Goal: Task Accomplishment & Management: Use online tool/utility

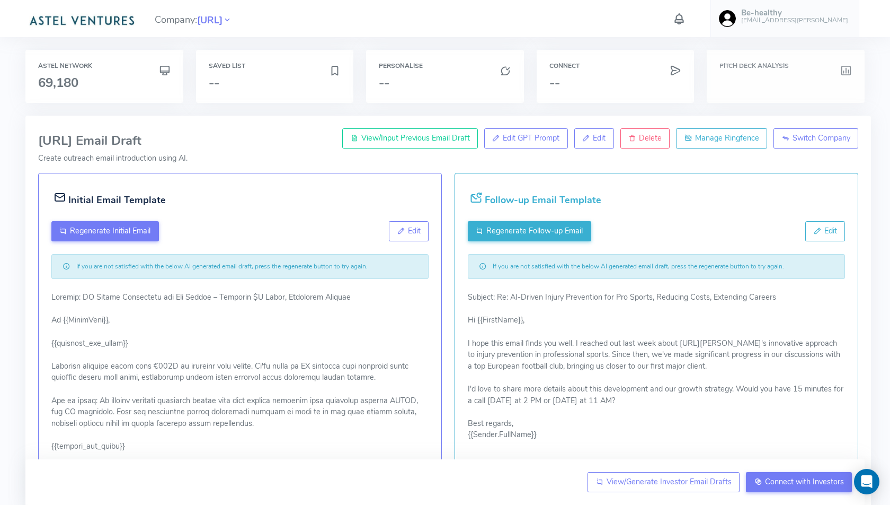
click at [755, 83] on h3 at bounding box center [786, 83] width 132 height 14
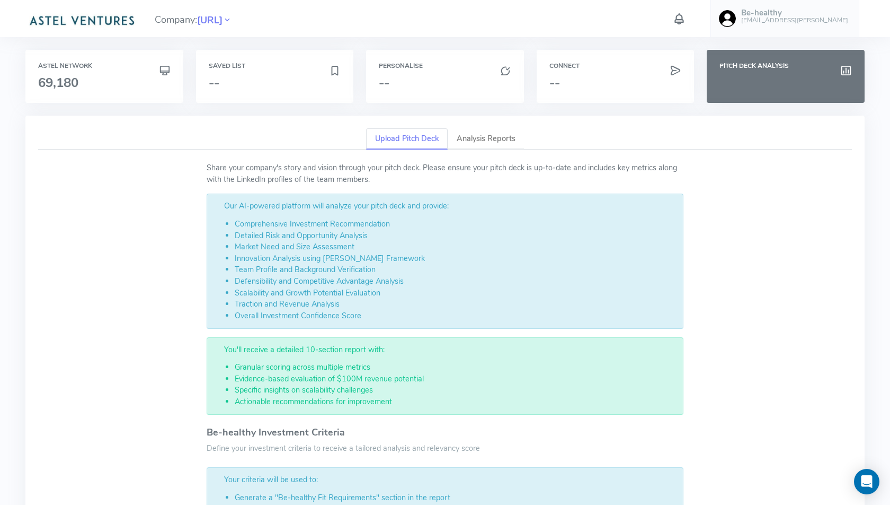
click at [408, 138] on link "Upload Pitch Deck" at bounding box center [407, 139] width 82 height 22
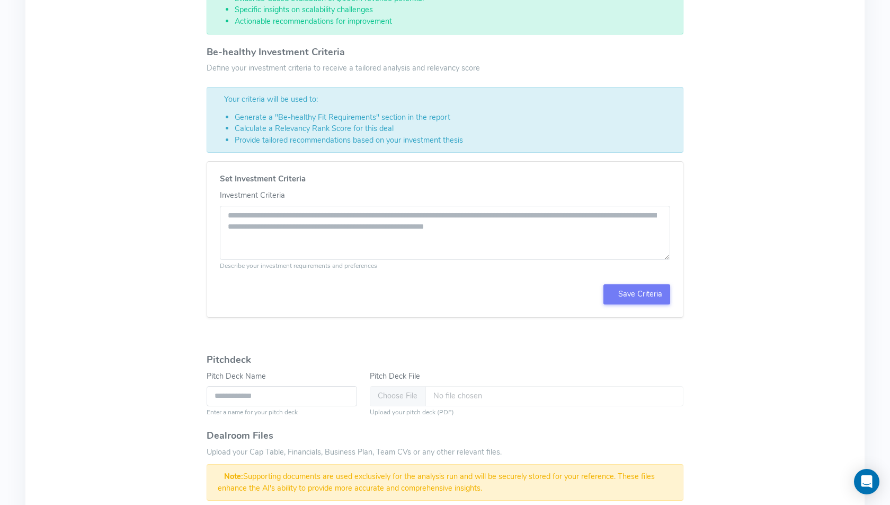
scroll to position [384, 0]
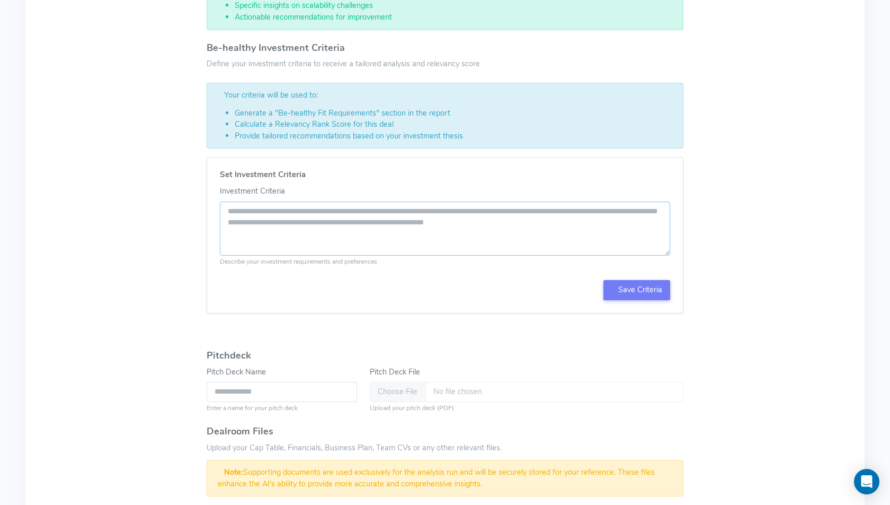
click at [298, 226] on textarea "Investment Criteria" at bounding box center [445, 228] width 450 height 55
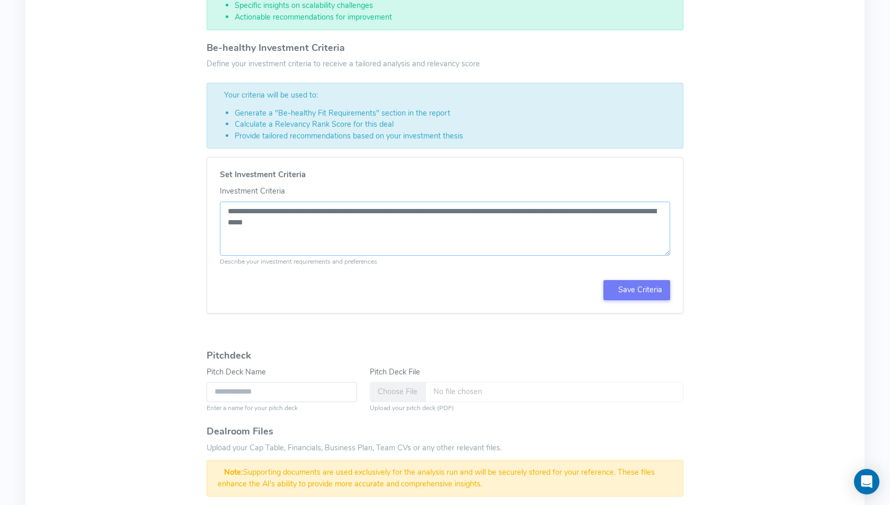
type textarea "**********"
click at [391, 384] on input "Pitch Deck File" at bounding box center [527, 392] width 314 height 20
type input "**********"
click at [320, 388] on input "**********" at bounding box center [282, 392] width 151 height 20
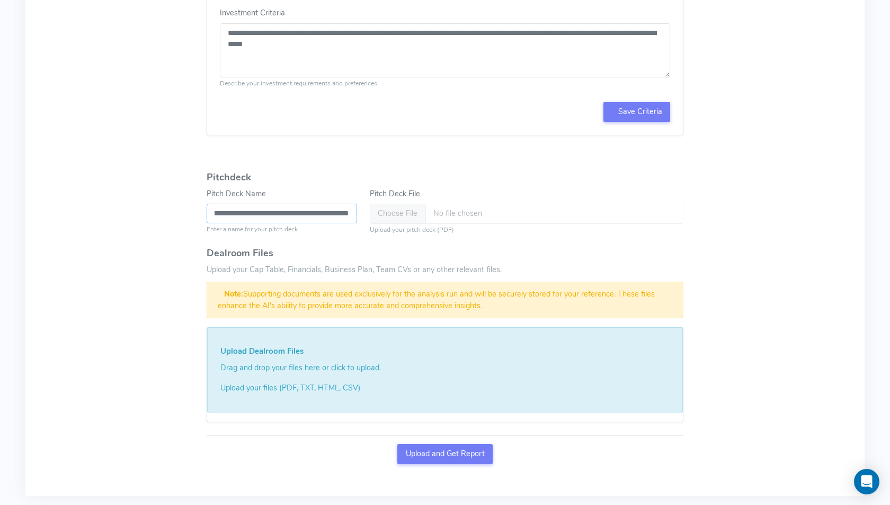
scroll to position [602, 0]
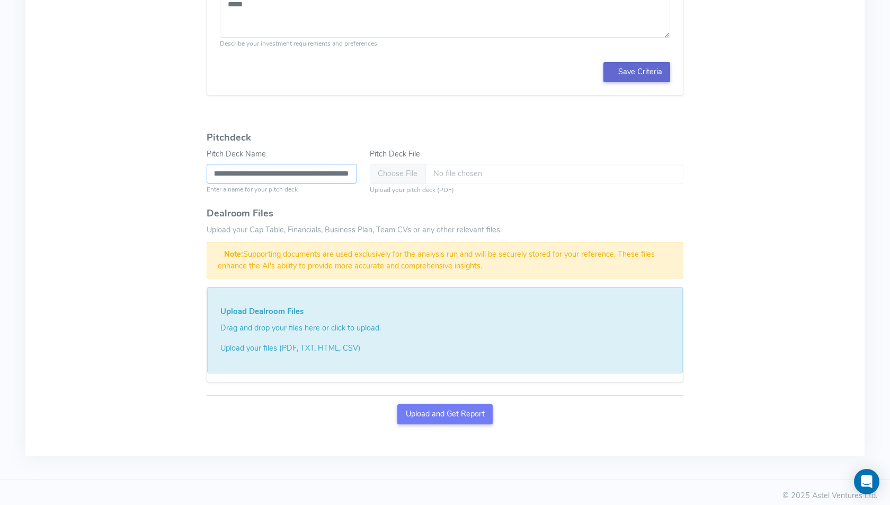
type input "**********"
click at [628, 71] on button "Save Criteria" at bounding box center [637, 72] width 67 height 20
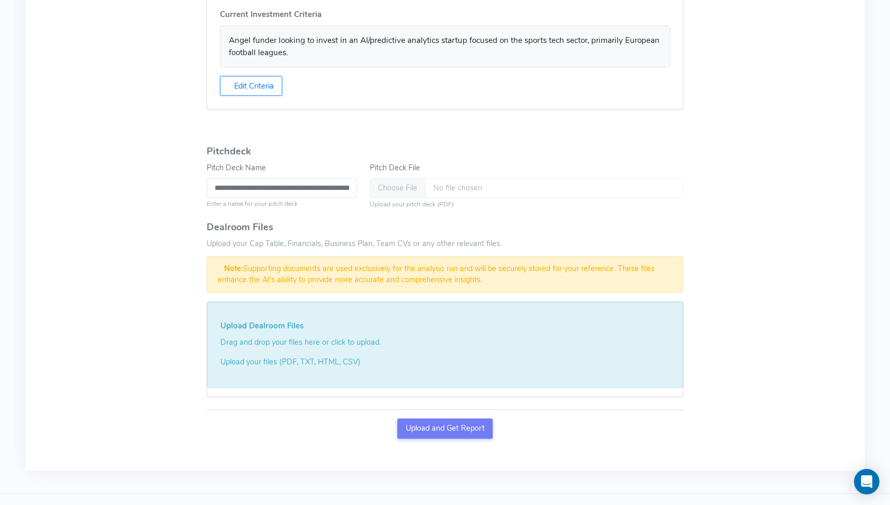
scroll to position [545, 0]
click at [438, 423] on button "Upload and Get Report" at bounding box center [444, 428] width 95 height 20
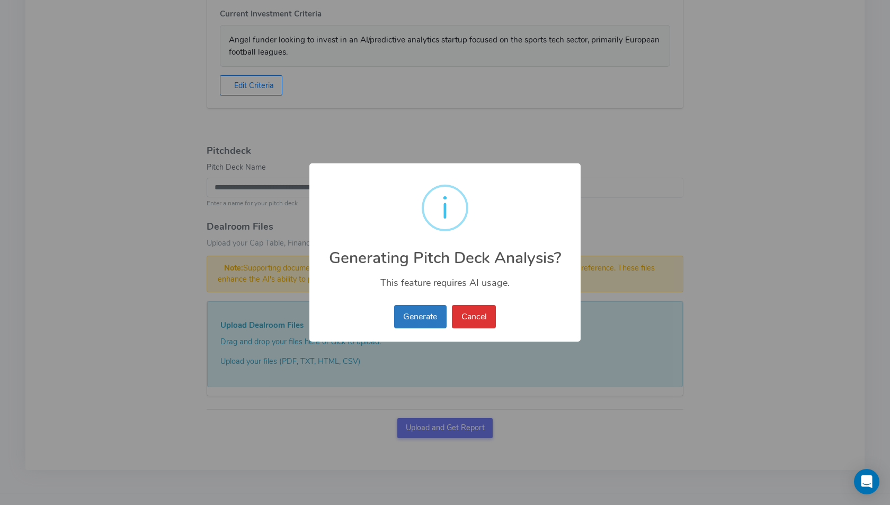
click at [415, 312] on button "Generate" at bounding box center [420, 316] width 52 height 23
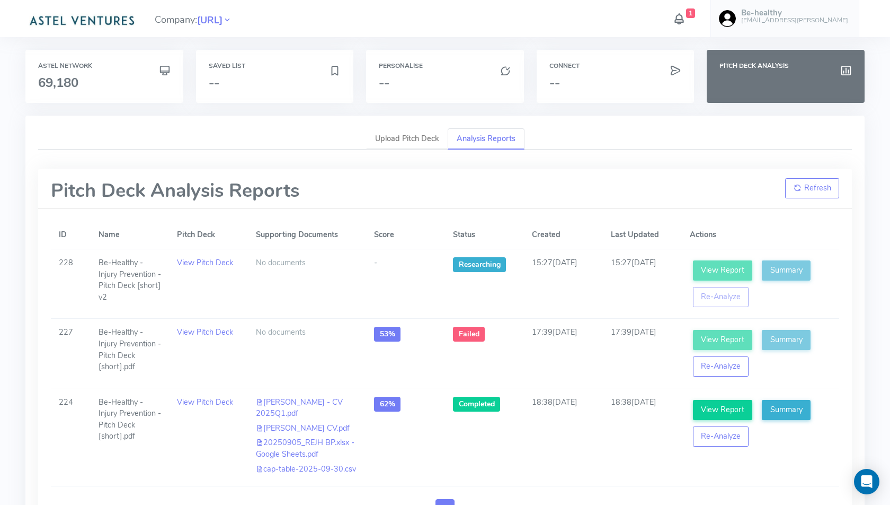
click at [686, 17] on icon at bounding box center [680, 19] width 14 height 19
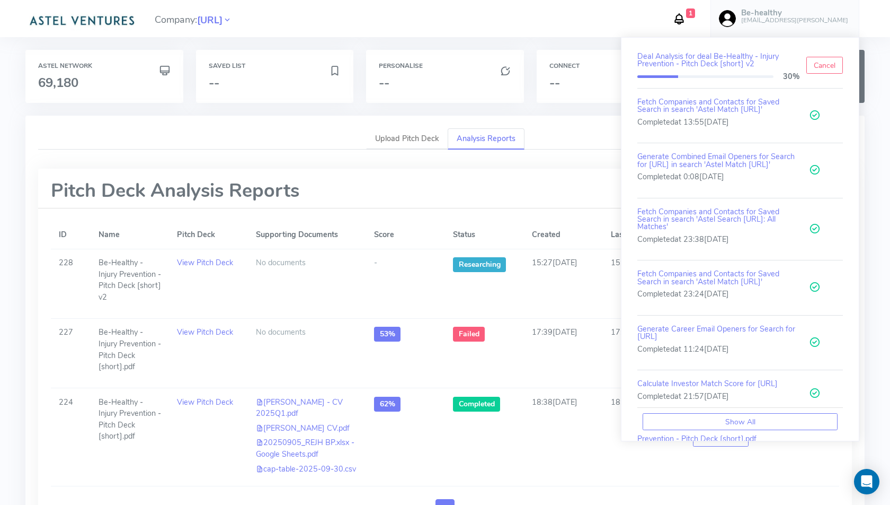
click at [686, 17] on icon at bounding box center [680, 19] width 14 height 19
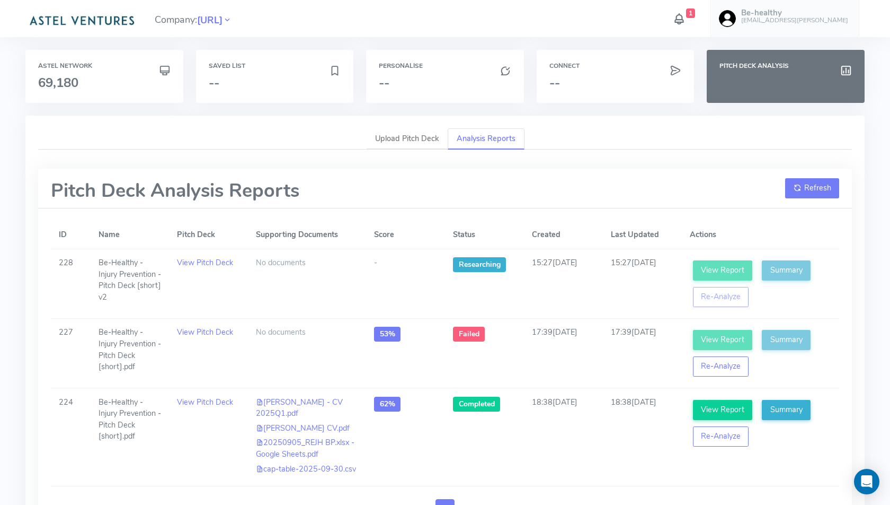
click at [803, 183] on button "Refresh" at bounding box center [812, 188] width 54 height 20
click at [801, 186] on button "Refresh" at bounding box center [812, 188] width 54 height 20
click at [806, 187] on button "Refresh" at bounding box center [812, 188] width 54 height 20
click at [805, 185] on div "Pitch Deck Analysis Reports Refresh" at bounding box center [445, 189] width 814 height 40
click at [686, 10] on icon at bounding box center [680, 19] width 14 height 19
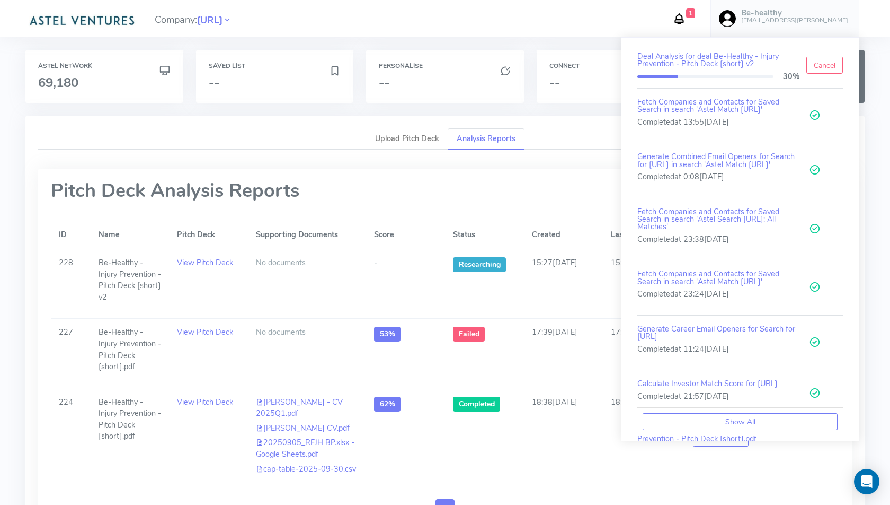
click at [686, 18] on icon at bounding box center [680, 19] width 14 height 19
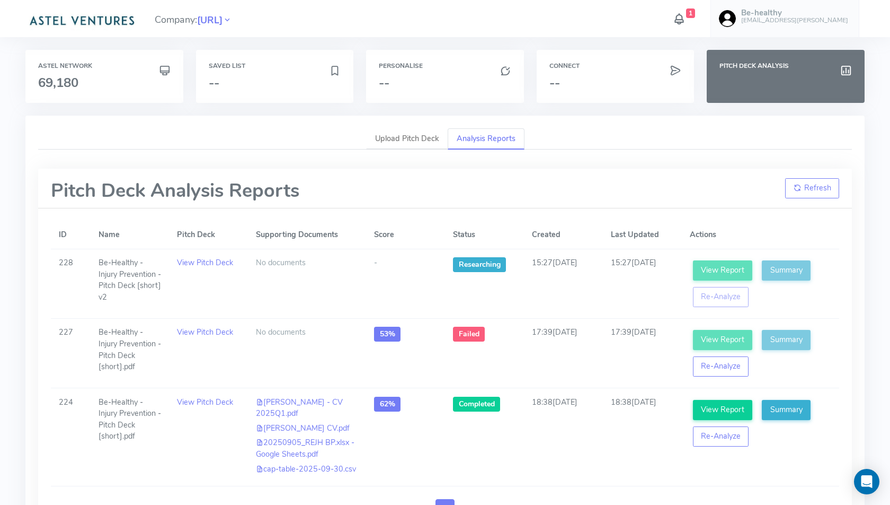
click at [686, 18] on icon at bounding box center [680, 19] width 14 height 19
click at [686, 17] on icon at bounding box center [680, 19] width 14 height 19
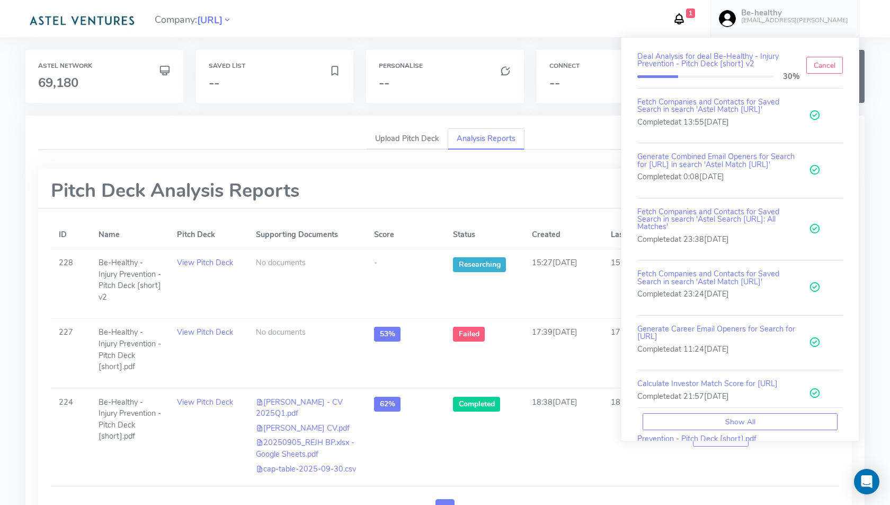
click at [507, 109] on div "Personalise --" at bounding box center [445, 83] width 171 height 66
click at [686, 17] on icon at bounding box center [680, 19] width 14 height 19
